Goal: Information Seeking & Learning: Learn about a topic

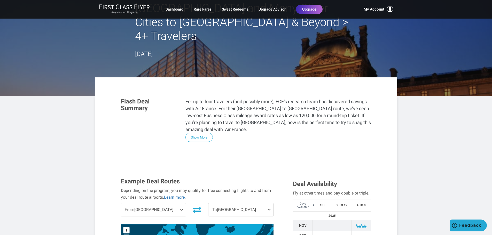
scroll to position [57, 0]
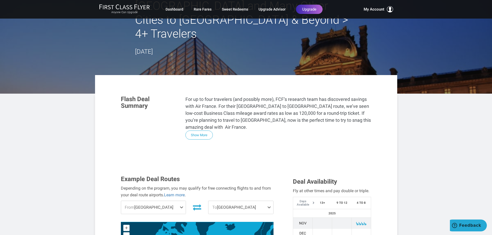
click at [183, 201] on span at bounding box center [183, 207] width 6 height 13
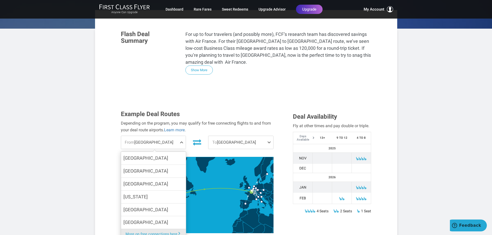
scroll to position [0, 0]
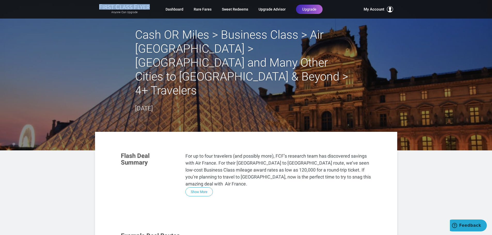
drag, startPoint x: 26, startPoint y: 9, endPoint x: 32, endPoint y: 2, distance: 8.8
click at [30, 4] on div "Anyone Can Upgrade Dashboard Rare Fares Sweet Redeems Upgrade Advisor Profile L…" at bounding box center [246, 9] width 492 height 19
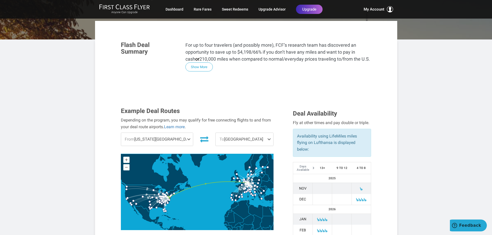
scroll to position [99, 0]
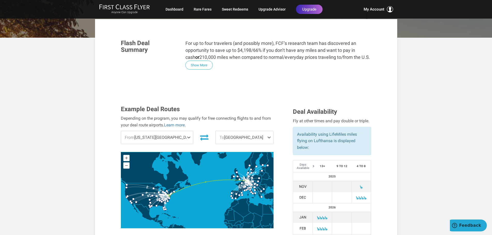
click at [267, 131] on span "To Frankfurt" at bounding box center [245, 137] width 58 height 13
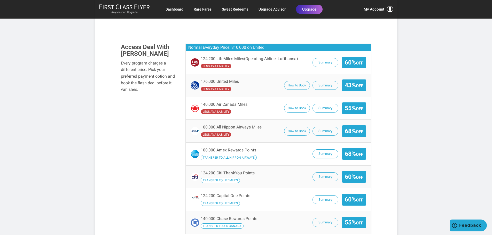
scroll to position [355, 0]
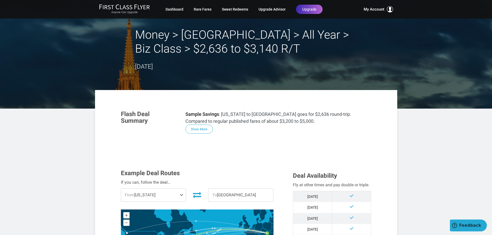
click at [181, 194] on span at bounding box center [183, 195] width 6 height 13
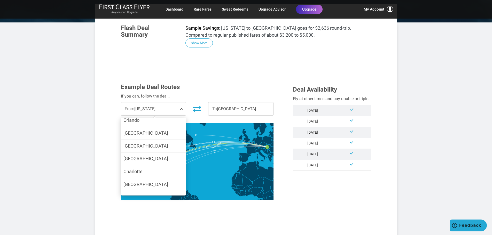
scroll to position [76, 0]
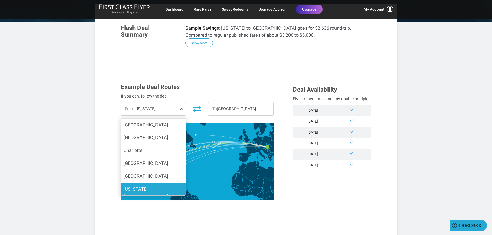
click at [152, 189] on span "Washington DC" at bounding box center [146, 193] width 45 height 13
click at [0, 0] on input "Washington DC" at bounding box center [0, 0] width 0 height 0
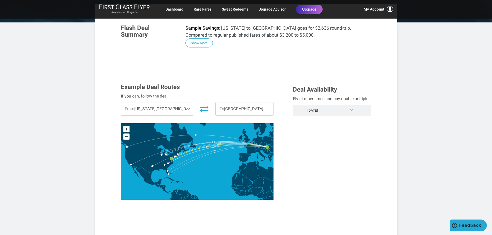
click at [187, 107] on span at bounding box center [190, 109] width 6 height 13
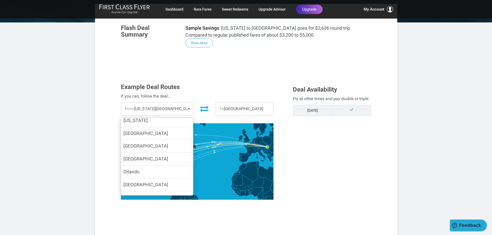
scroll to position [0, 0]
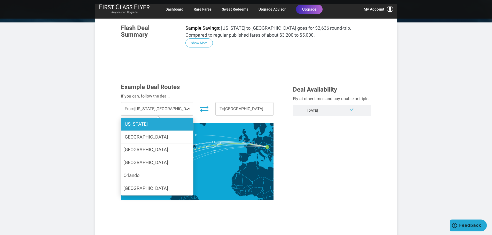
click at [158, 124] on label "[US_STATE]" at bounding box center [157, 124] width 72 height 13
click at [0, 0] on input "[US_STATE]" at bounding box center [0, 0] width 0 height 0
